Goal: Book appointment/travel/reservation: Book appointment/travel/reservation

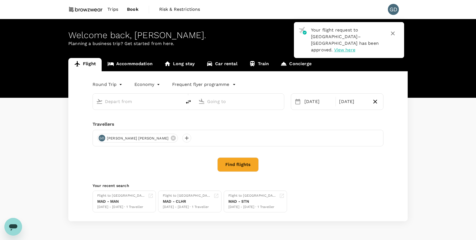
type input "[GEOGRAPHIC_DATA]–[PERSON_NAME] (MAD)"
type input "Manchester (MAN)"
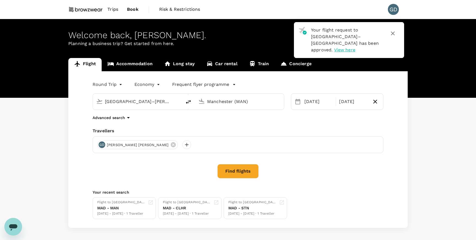
click at [128, 55] on div "Welcome back , [PERSON_NAME] . Planning a business trip? Get started from here." at bounding box center [238, 58] width 476 height 79
click at [126, 60] on link "Accommodation" at bounding box center [130, 64] width 57 height 13
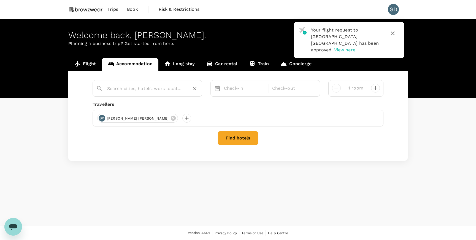
click at [150, 86] on input "text" at bounding box center [145, 88] width 76 height 9
click at [120, 90] on input "[GEOGRAPHIC_DATA]" at bounding box center [145, 88] width 76 height 9
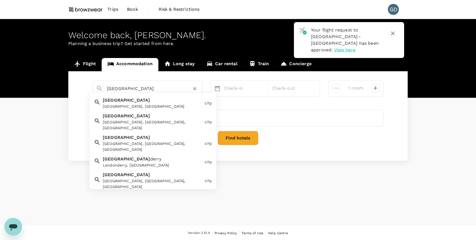
click at [115, 103] on div "[GEOGRAPHIC_DATA], [GEOGRAPHIC_DATA]" at bounding box center [153, 106] width 100 height 6
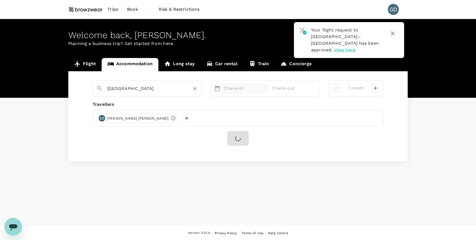
type input "[GEOGRAPHIC_DATA]"
click at [247, 90] on p "Check-in" at bounding box center [244, 88] width 41 height 7
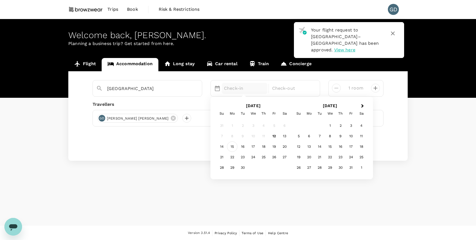
click at [230, 148] on div "15" at bounding box center [232, 146] width 10 height 10
click at [253, 148] on div "17" at bounding box center [253, 146] width 10 height 10
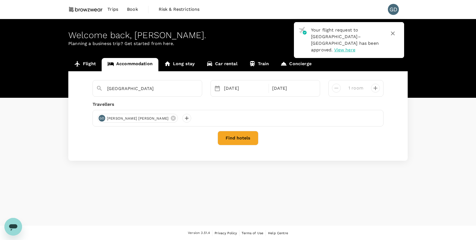
click at [242, 141] on button "Find hotels" at bounding box center [238, 138] width 41 height 14
click at [394, 34] on icon "button" at bounding box center [393, 33] width 4 height 4
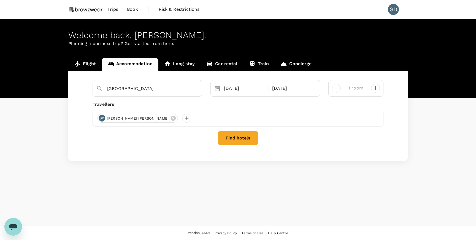
click at [235, 136] on button "Find hotels" at bounding box center [238, 138] width 41 height 14
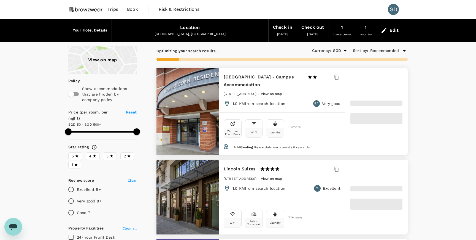
type input "29.24"
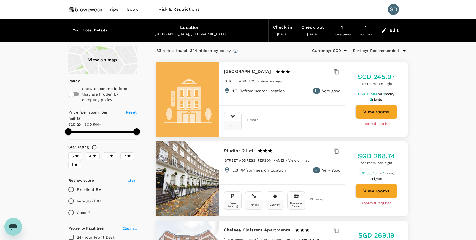
click at [97, 58] on div "View on map" at bounding box center [102, 60] width 68 height 28
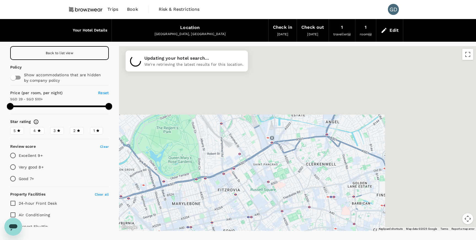
drag, startPoint x: 339, startPoint y: 97, endPoint x: 212, endPoint y: 217, distance: 174.5
click at [212, 217] on div at bounding box center [297, 138] width 357 height 184
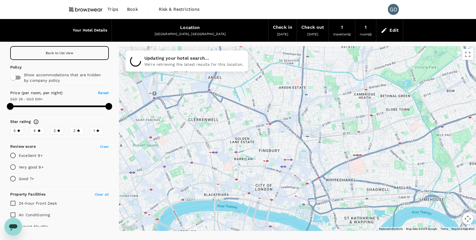
drag, startPoint x: 392, startPoint y: 159, endPoint x: 273, endPoint y: 105, distance: 130.2
click at [273, 105] on div at bounding box center [424, 241] width 476 height 308
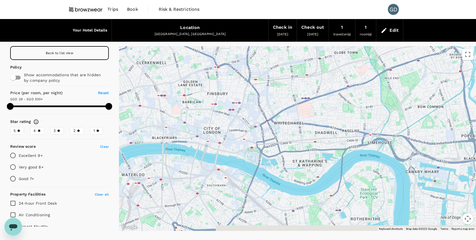
drag, startPoint x: 320, startPoint y: 117, endPoint x: 276, endPoint y: 63, distance: 69.7
click at [276, 63] on div at bounding box center [297, 138] width 357 height 184
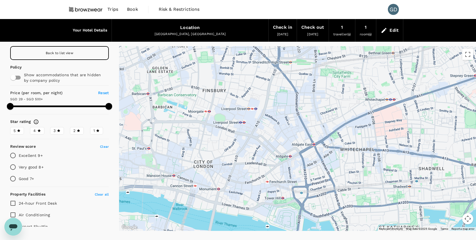
drag, startPoint x: 248, startPoint y: 117, endPoint x: 278, endPoint y: 141, distance: 38.5
click at [278, 141] on div at bounding box center [297, 138] width 357 height 184
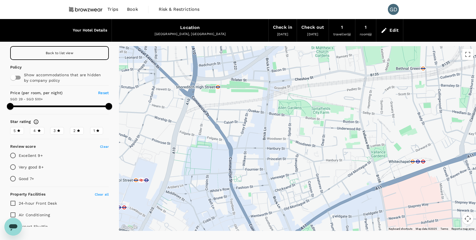
drag, startPoint x: 262, startPoint y: 103, endPoint x: 176, endPoint y: 202, distance: 132.1
click at [176, 202] on div at bounding box center [297, 138] width 357 height 184
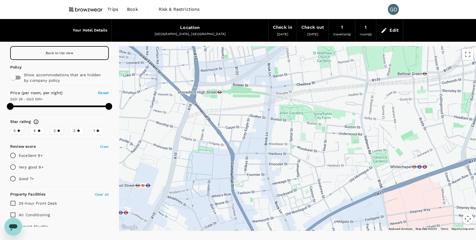
drag, startPoint x: 205, startPoint y: 135, endPoint x: 220, endPoint y: 180, distance: 47.0
click at [220, 180] on div at bounding box center [297, 138] width 357 height 184
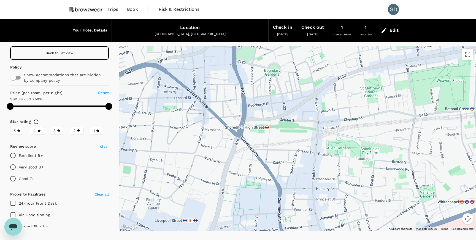
drag, startPoint x: 265, startPoint y: 129, endPoint x: 301, endPoint y: 130, distance: 35.9
click at [301, 130] on div at bounding box center [297, 138] width 357 height 184
drag, startPoint x: 308, startPoint y: 140, endPoint x: 313, endPoint y: 145, distance: 7.2
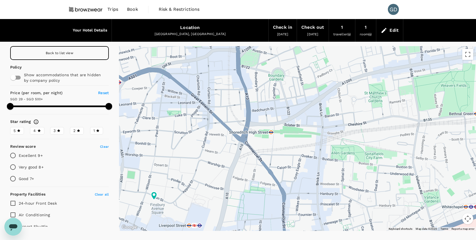
click at [94, 31] on h6 "Your Hotel Details" at bounding box center [90, 30] width 34 height 6
click at [65, 57] on div "Back to list view" at bounding box center [59, 53] width 99 height 14
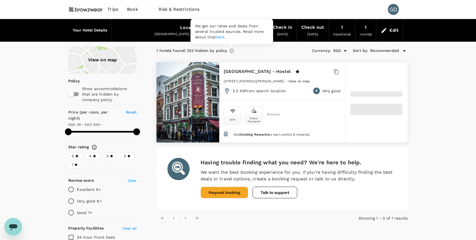
click at [233, 52] on icon at bounding box center [232, 51] width 4 height 4
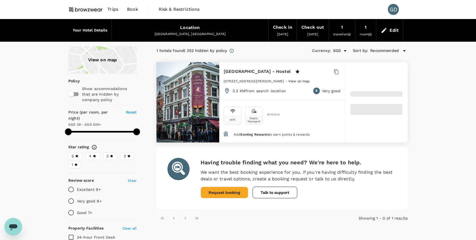
click at [115, 53] on div "View on map" at bounding box center [102, 60] width 68 height 28
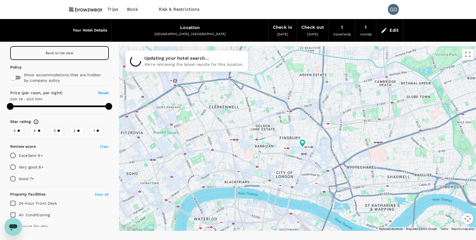
click at [15, 80] on input "checkbox" at bounding box center [13, 77] width 31 height 10
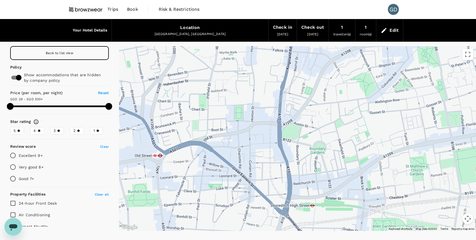
drag, startPoint x: 274, startPoint y: 140, endPoint x: 224, endPoint y: 211, distance: 86.2
click at [224, 211] on div at bounding box center [297, 138] width 357 height 184
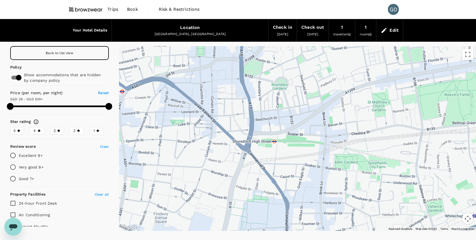
drag, startPoint x: 293, startPoint y: 214, endPoint x: 255, endPoint y: 149, distance: 75.0
click at [255, 149] on div at bounding box center [297, 138] width 357 height 184
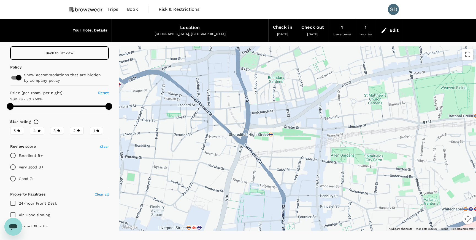
drag, startPoint x: 275, startPoint y: 149, endPoint x: 270, endPoint y: 141, distance: 9.2
click at [270, 141] on div at bounding box center [297, 138] width 357 height 184
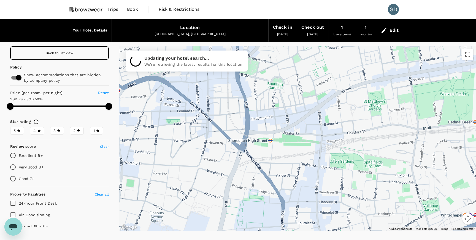
drag, startPoint x: 363, startPoint y: 165, endPoint x: 364, endPoint y: 176, distance: 11.4
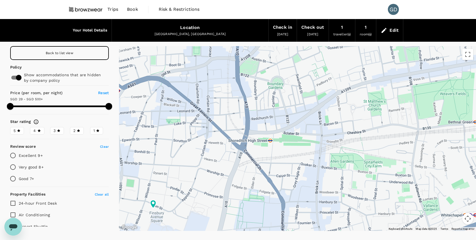
click at [58, 54] on div "Back to list view" at bounding box center [59, 53] width 99 height 14
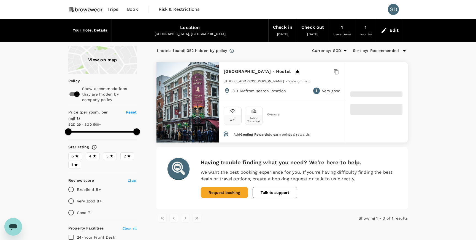
click at [184, 220] on li "pagination navigation" at bounding box center [186, 217] width 12 height 9
click at [73, 93] on input "checkbox" at bounding box center [76, 94] width 31 height 10
click at [73, 93] on input "checkbox" at bounding box center [71, 94] width 31 height 10
checkbox input "true"
